Goal: Navigation & Orientation: Understand site structure

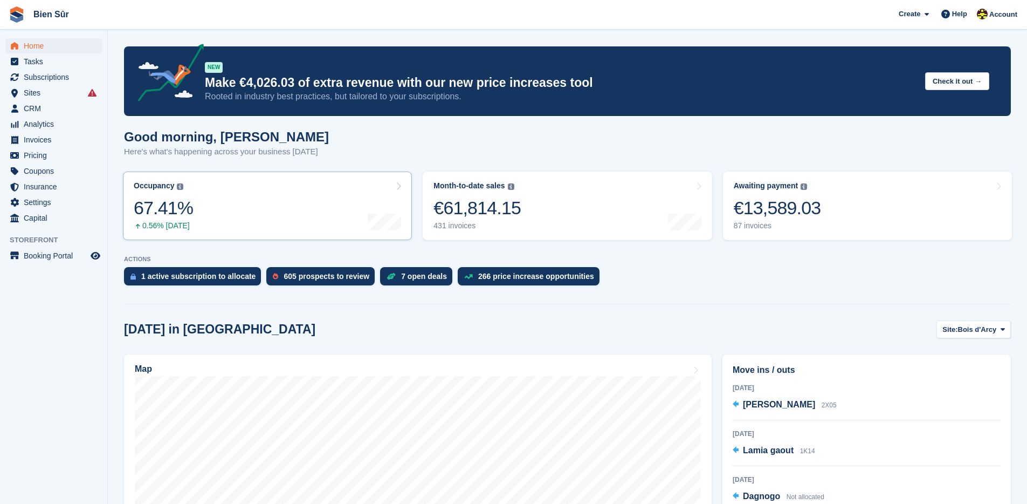
click at [280, 200] on link "Occupancy The percentage of all currently allocated units in terms of area. Inc…" at bounding box center [267, 205] width 289 height 68
click at [60, 96] on span "Sites" at bounding box center [56, 92] width 65 height 15
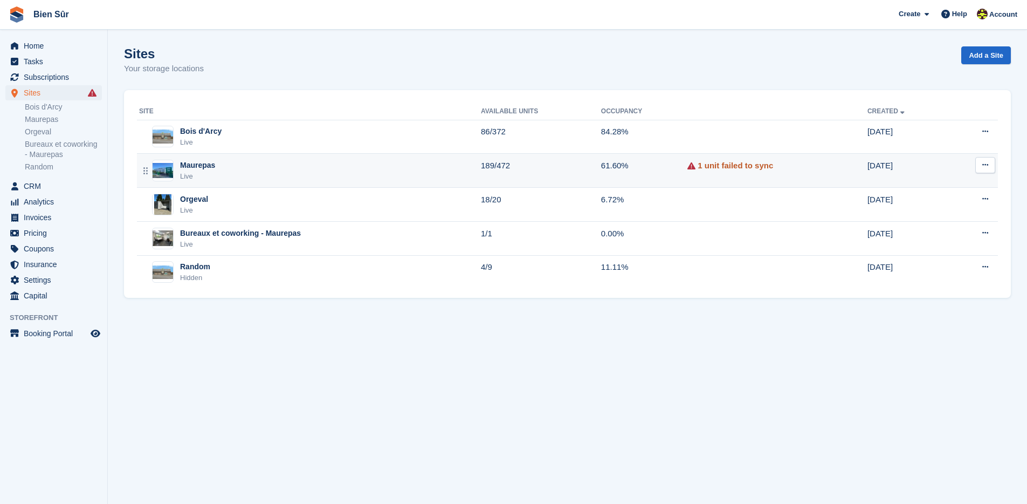
click at [711, 167] on link "1 unit failed to sync" at bounding box center [735, 166] width 75 height 12
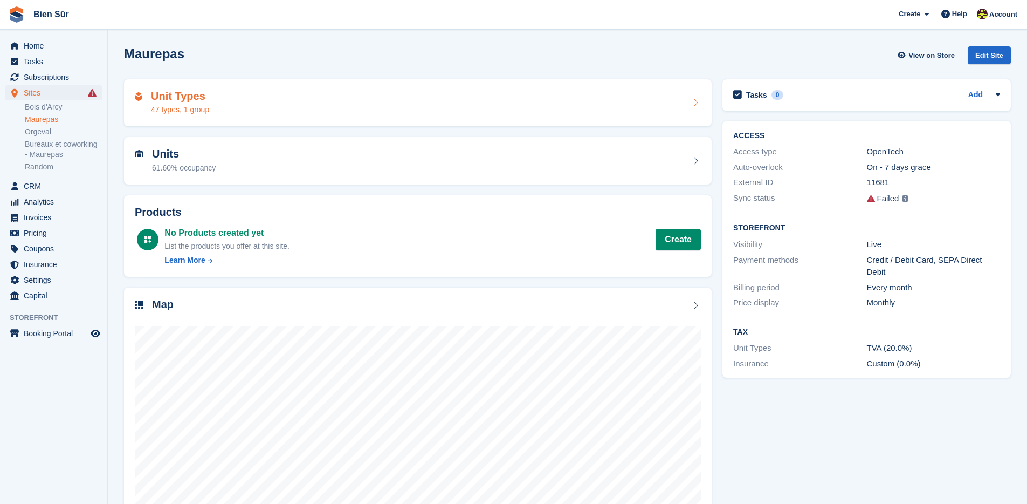
click at [311, 115] on div "Unit Types 47 types, 1 group" at bounding box center [418, 103] width 566 height 26
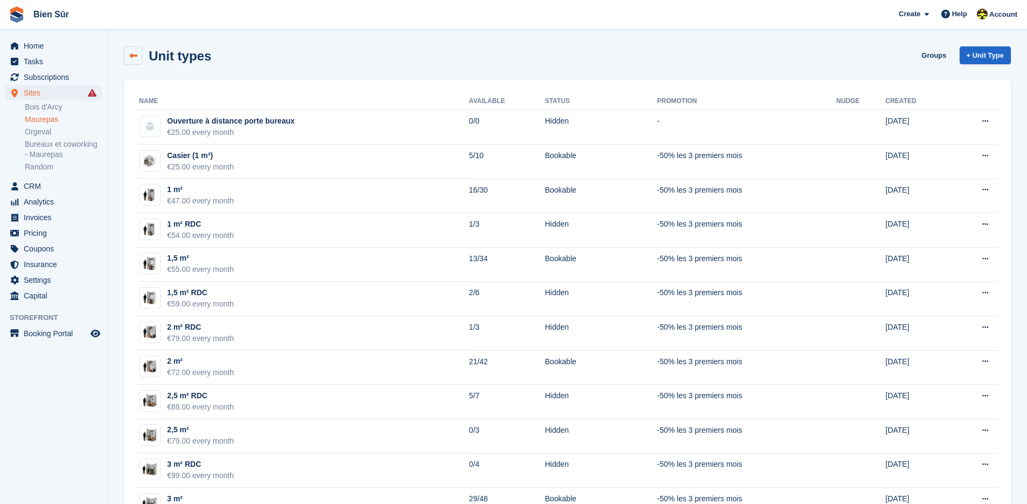
click at [131, 54] on icon at bounding box center [133, 56] width 8 height 8
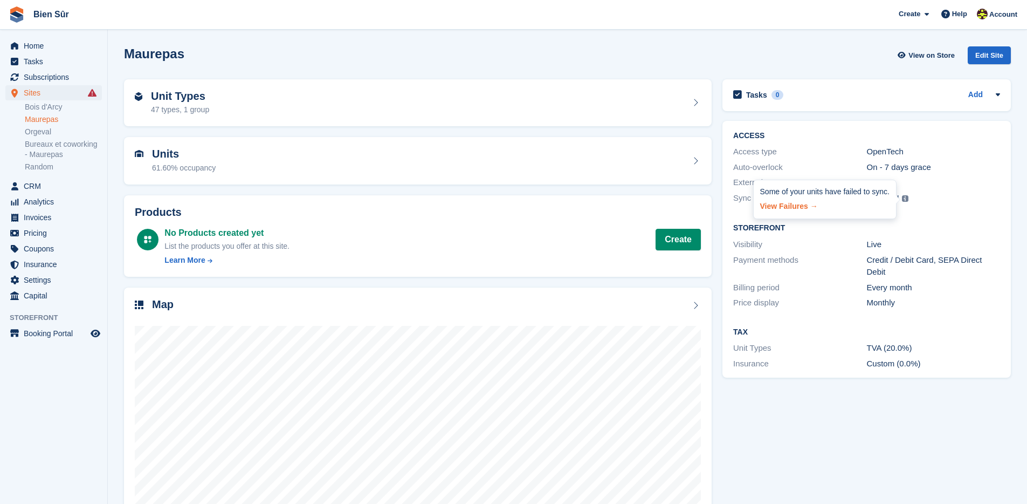
click at [782, 208] on link "View Failures →" at bounding box center [824, 204] width 129 height 15
click at [249, 149] on div "Units 61.60% occupancy" at bounding box center [418, 161] width 566 height 26
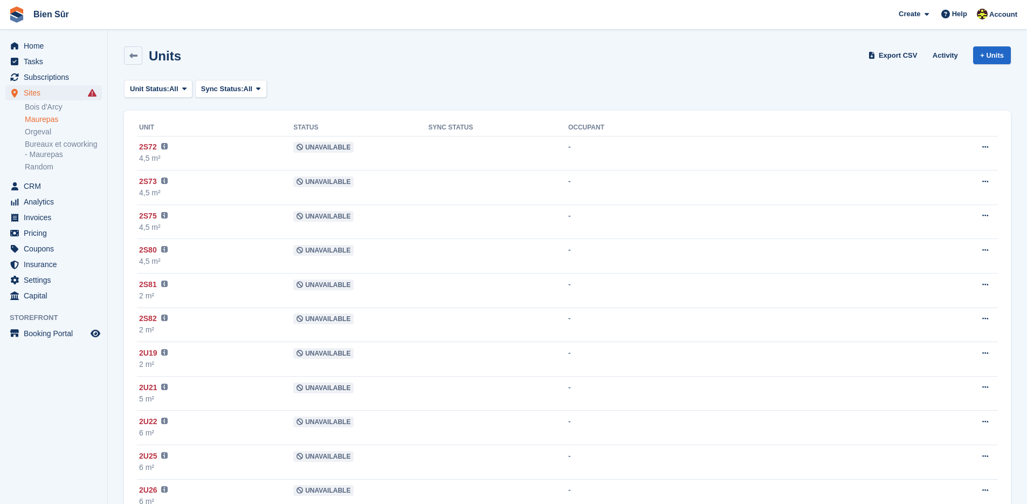
scroll to position [292, 0]
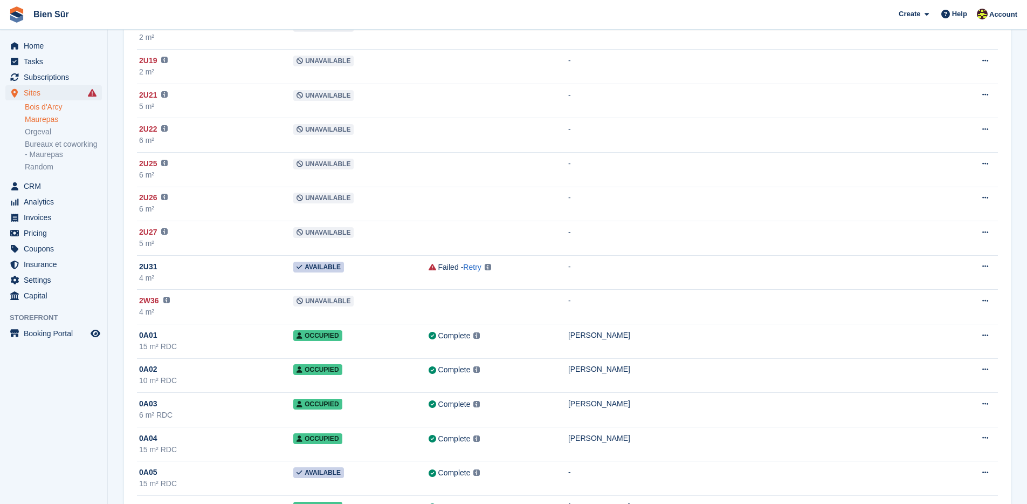
click at [53, 105] on link "Bois d'Arcy" at bounding box center [63, 107] width 77 height 10
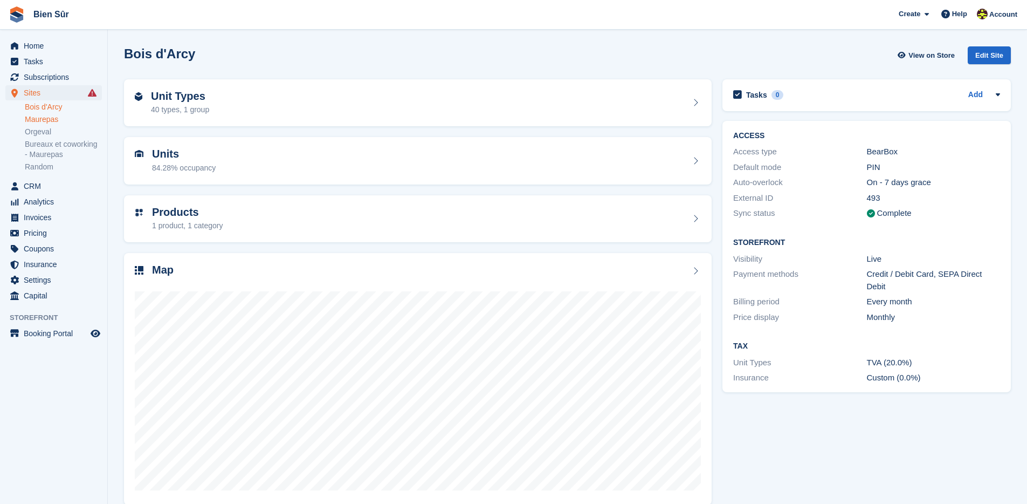
click at [33, 117] on link "Maurepas" at bounding box center [63, 119] width 77 height 10
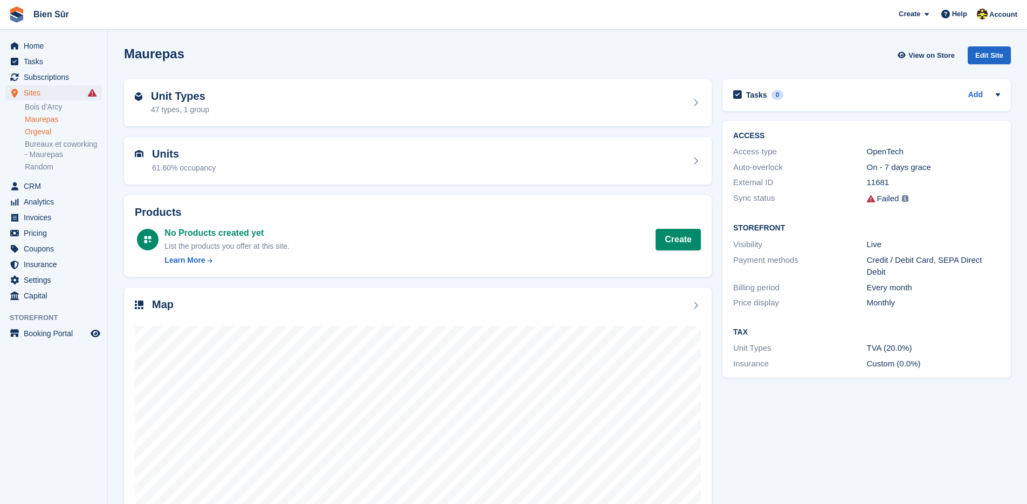
click at [43, 130] on link "Orgeval" at bounding box center [63, 132] width 77 height 10
